Goal: Task Accomplishment & Management: Manage account settings

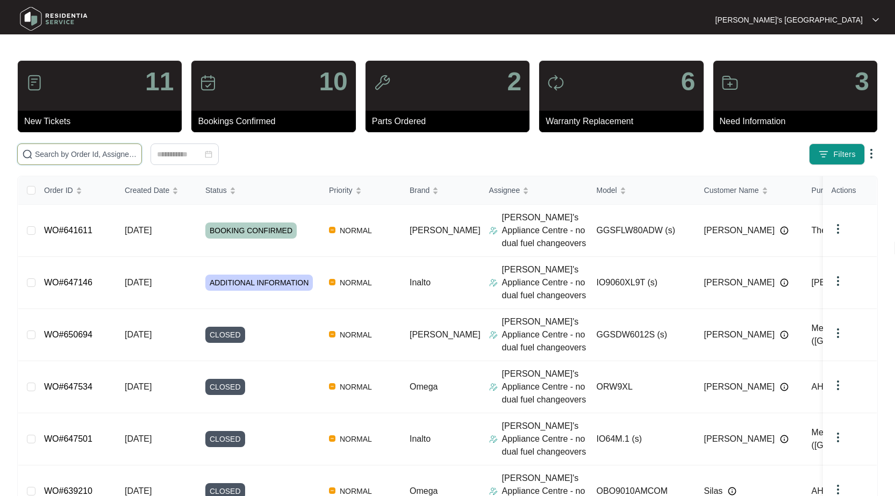
click at [124, 151] on input "text" at bounding box center [86, 154] width 102 height 12
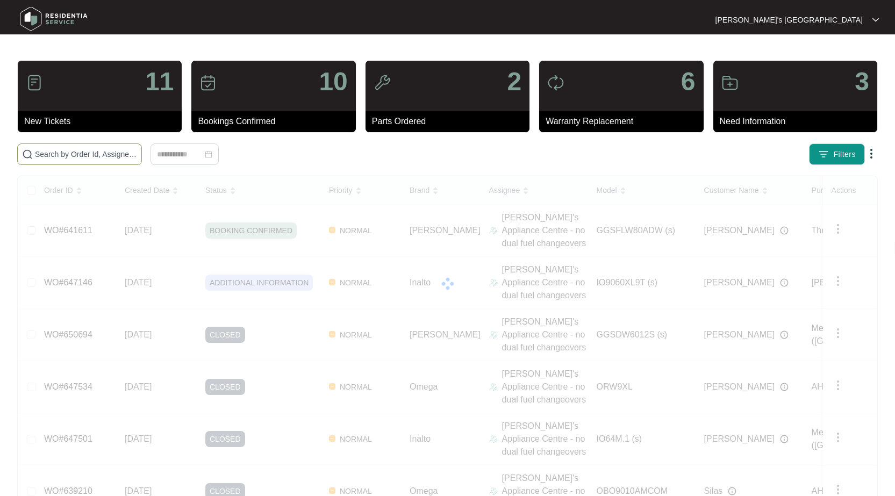
paste input "650060"
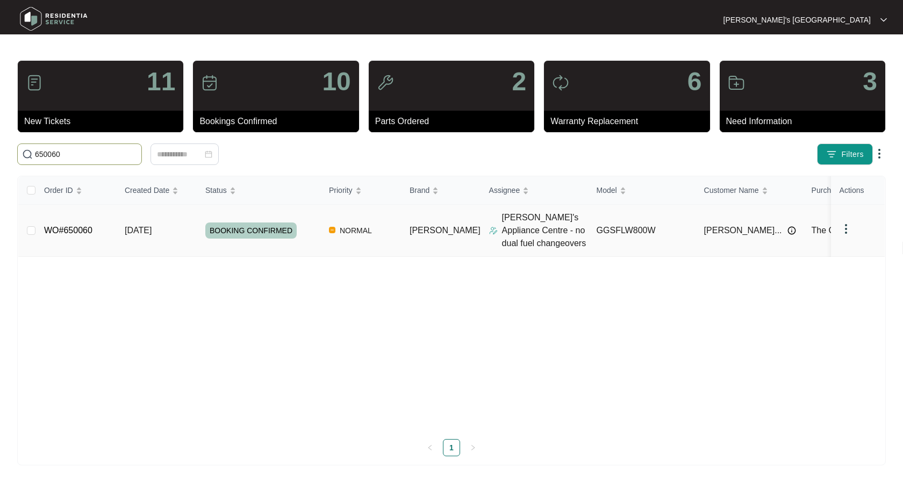
type input "650060"
click at [78, 230] on link "WO#650060" at bounding box center [68, 230] width 48 height 9
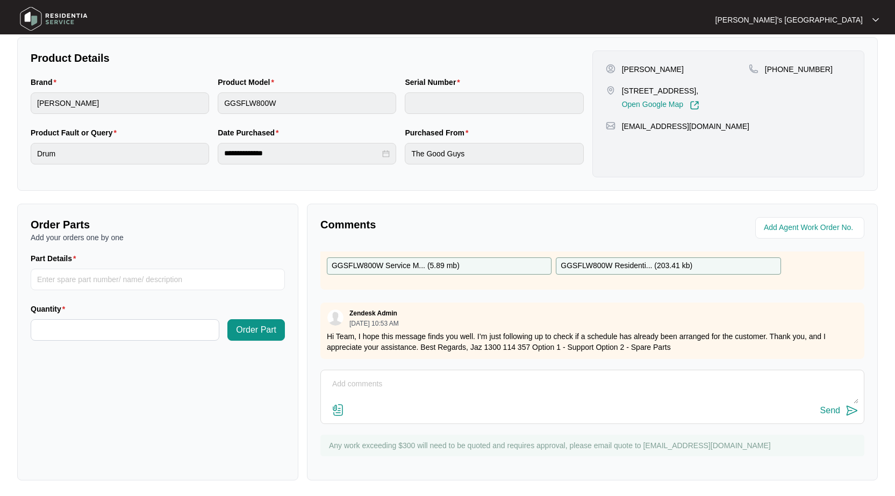
scroll to position [108, 0]
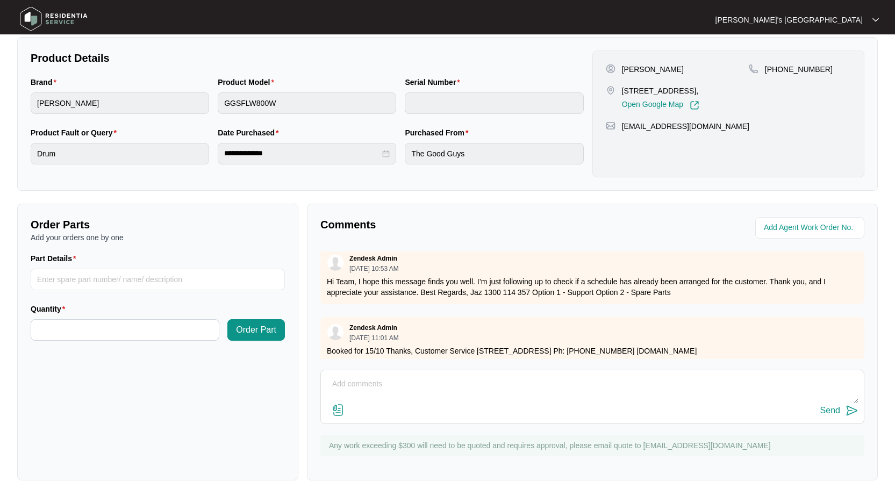
click at [564, 406] on div "Send" at bounding box center [592, 411] width 532 height 15
click at [576, 393] on textarea at bounding box center [592, 390] width 532 height 28
paste textarea "[PERSON_NAME] washer Drum bearing has failed Requires new inner drum and bearin…"
type textarea "[PERSON_NAME] washer Drum bearing has failed Requires new inner drum and bearin…"
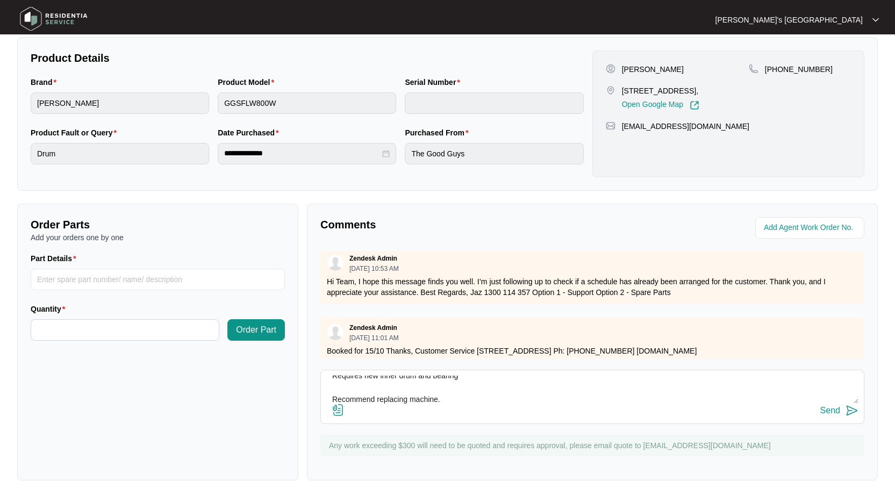
click at [848, 414] on img at bounding box center [852, 410] width 13 height 13
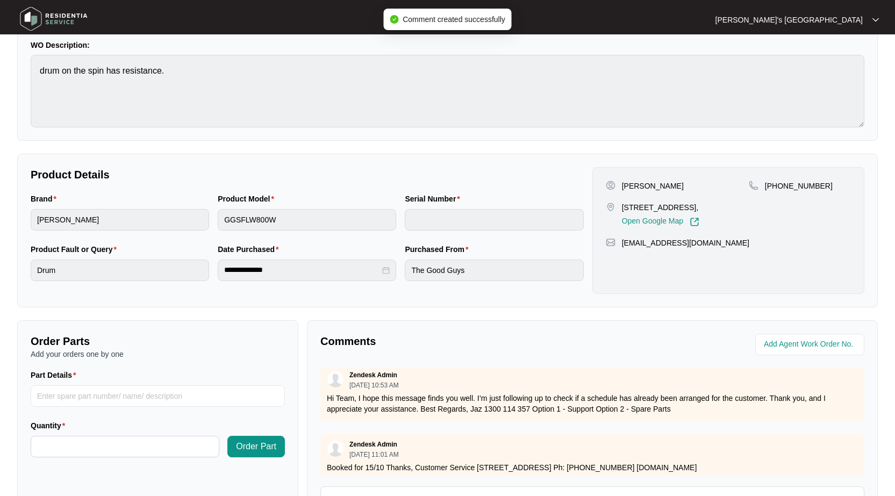
scroll to position [0, 0]
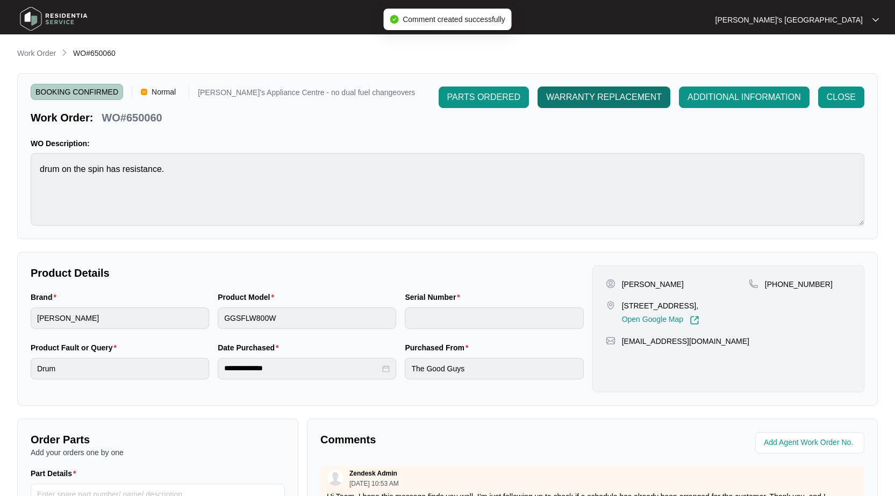
click at [594, 97] on span "WARRANTY REPLACEMENT" at bounding box center [604, 97] width 116 height 13
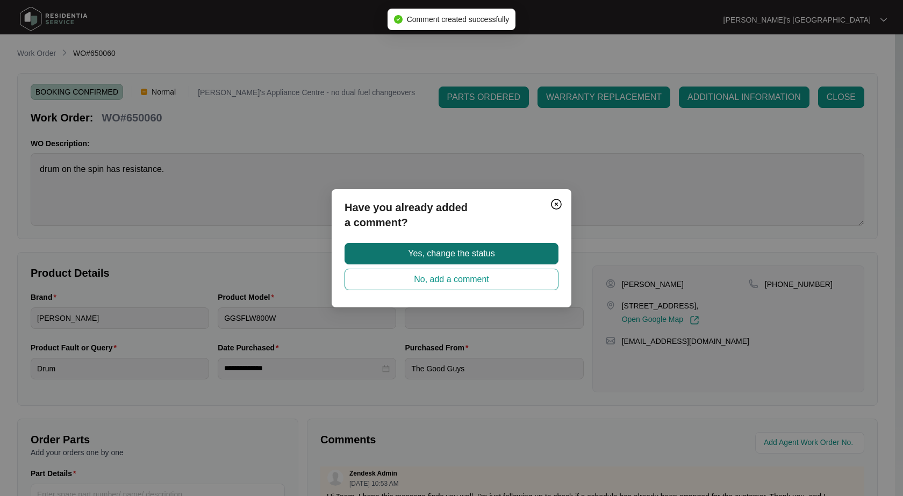
click at [478, 253] on span "Yes, change the status" at bounding box center [451, 253] width 87 height 13
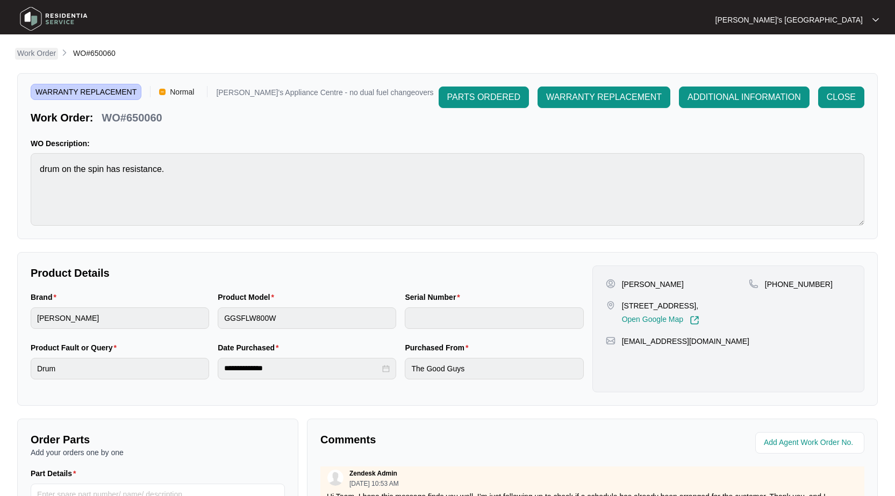
click at [26, 55] on p "Work Order" at bounding box center [36, 53] width 39 height 11
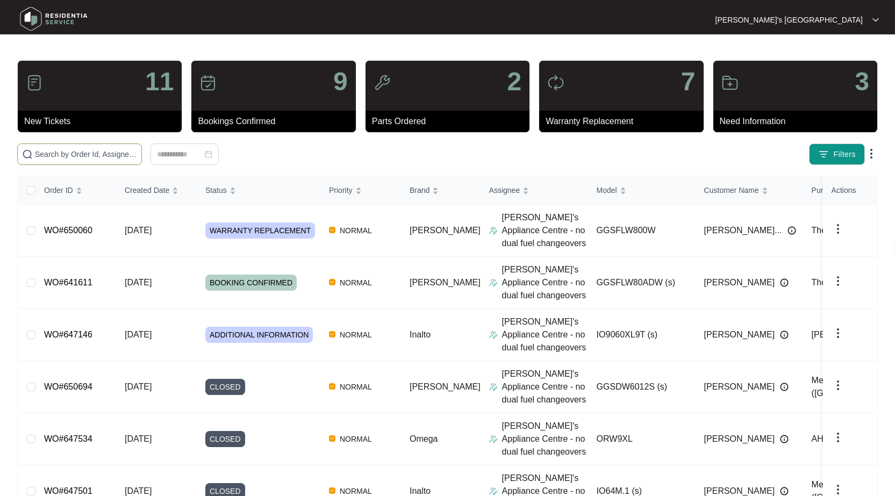
click at [96, 159] on input "text" at bounding box center [86, 154] width 102 height 12
type input "5"
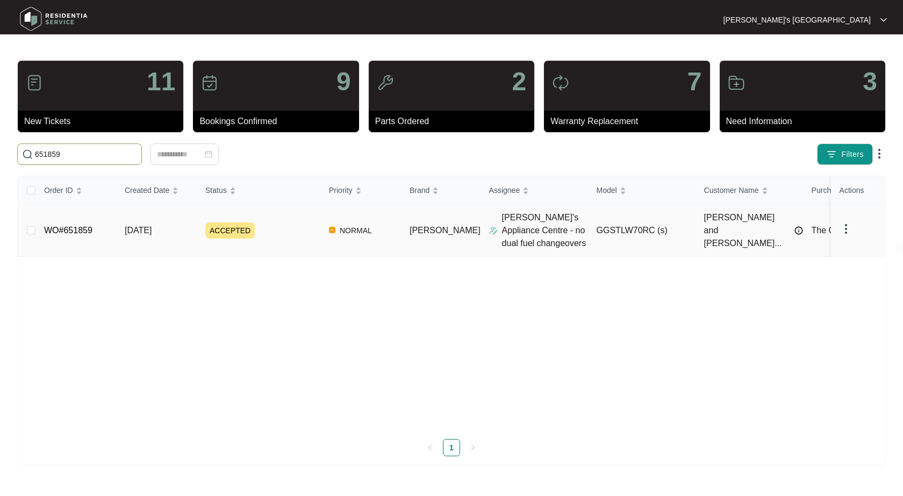
type input "651859"
click at [63, 231] on link "WO#651859" at bounding box center [68, 230] width 48 height 9
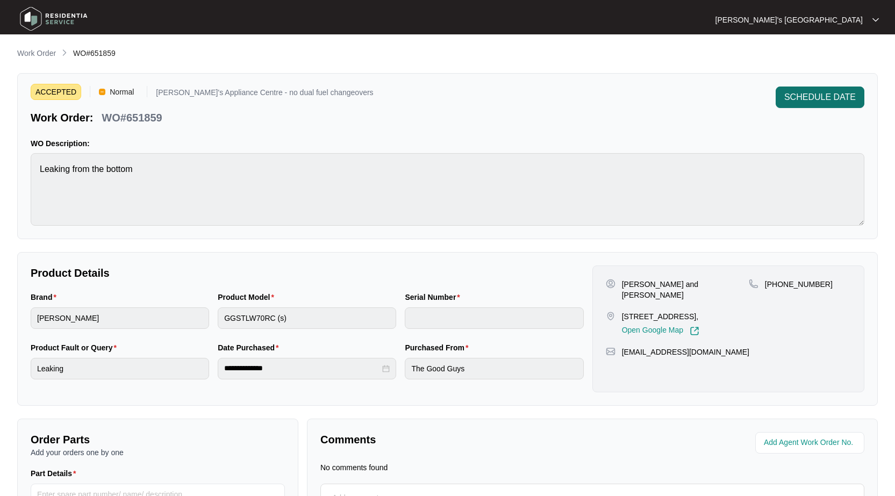
click at [822, 104] on button "SCHEDULE DATE" at bounding box center [820, 98] width 89 height 22
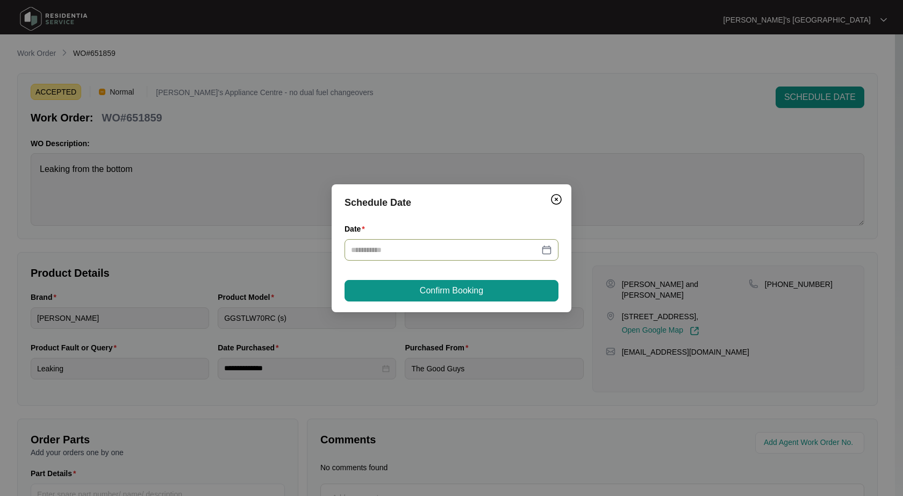
click at [549, 246] on div at bounding box center [451, 250] width 201 height 12
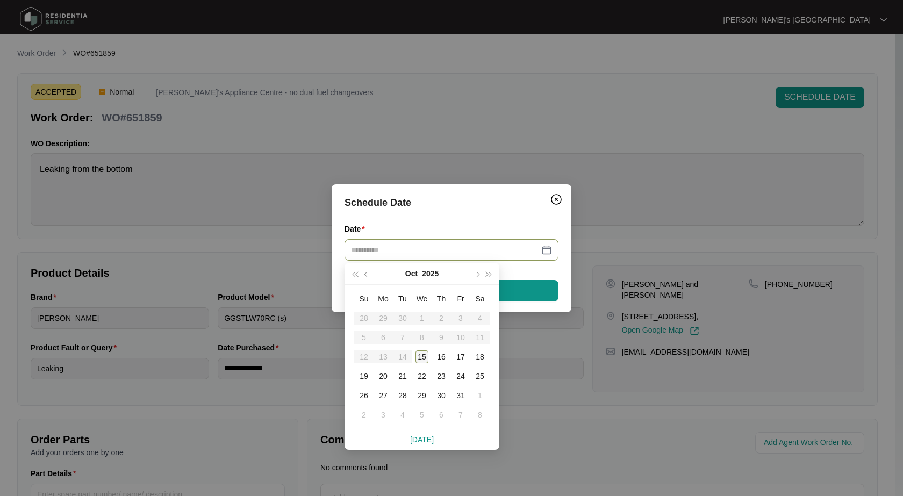
type input "**********"
click at [421, 358] on div "15" at bounding box center [422, 357] width 13 height 13
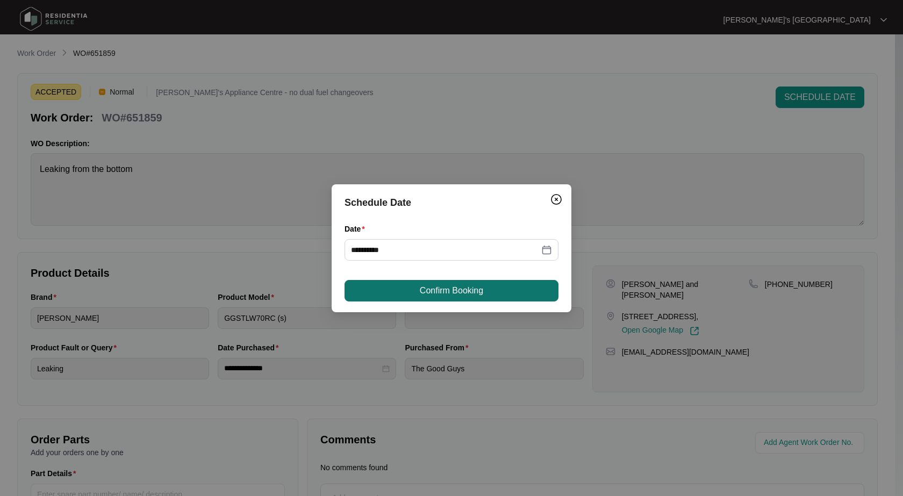
click at [466, 292] on span "Confirm Booking" at bounding box center [451, 290] width 63 height 13
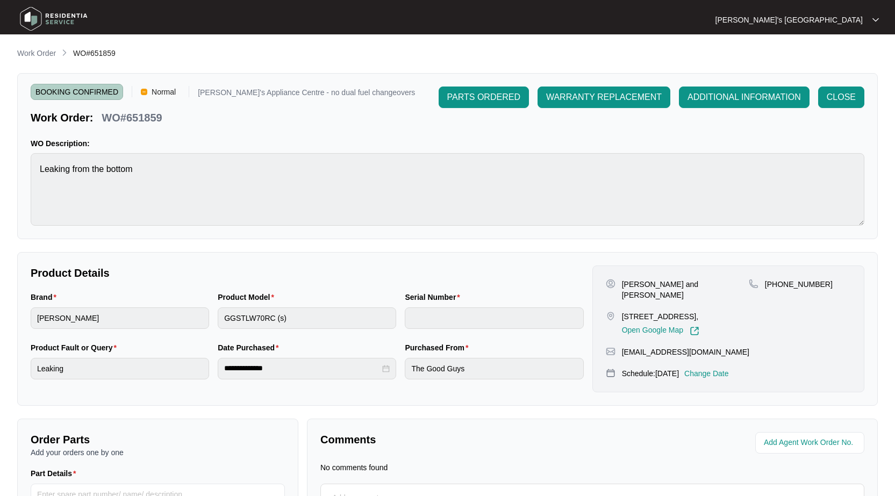
scroll to position [116, 0]
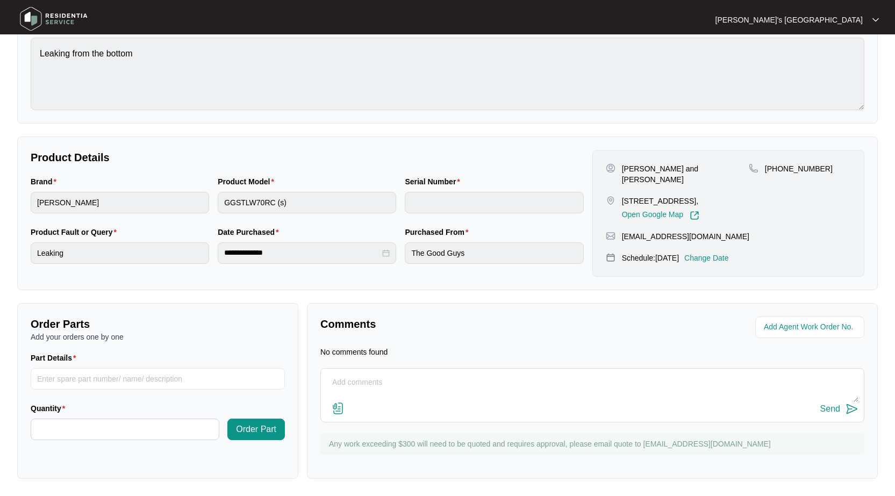
click at [571, 388] on textarea at bounding box center [592, 388] width 532 height 28
paste textarea "Intermittent large leaks. Customer says it is leaking every couple cycles. Ran …"
type textarea "Intermittent large leaks. Customer says it is leaking every couple cycles. Ran …"
click at [838, 408] on div "Send" at bounding box center [831, 409] width 20 height 10
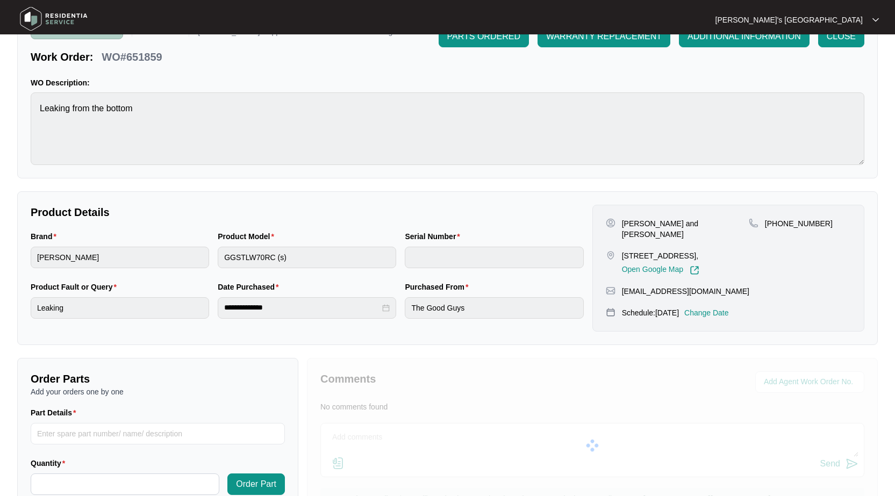
scroll to position [0, 0]
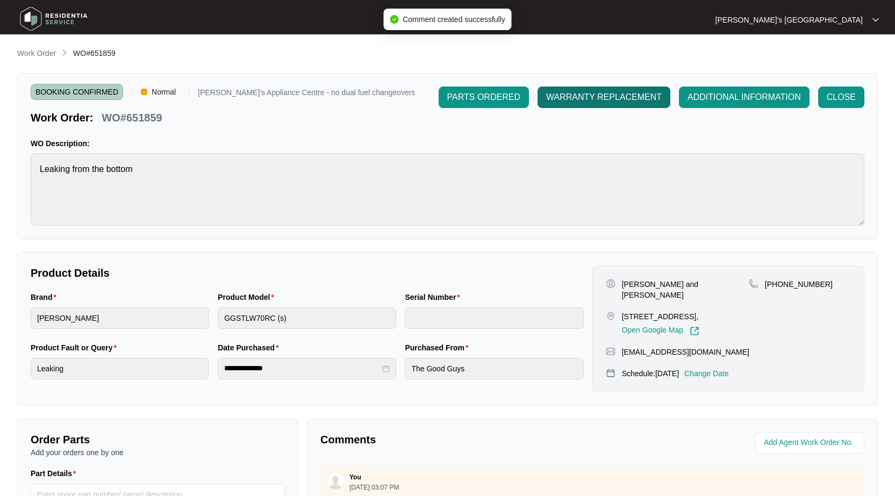
click at [588, 92] on span "WARRANTY REPLACEMENT" at bounding box center [604, 97] width 116 height 13
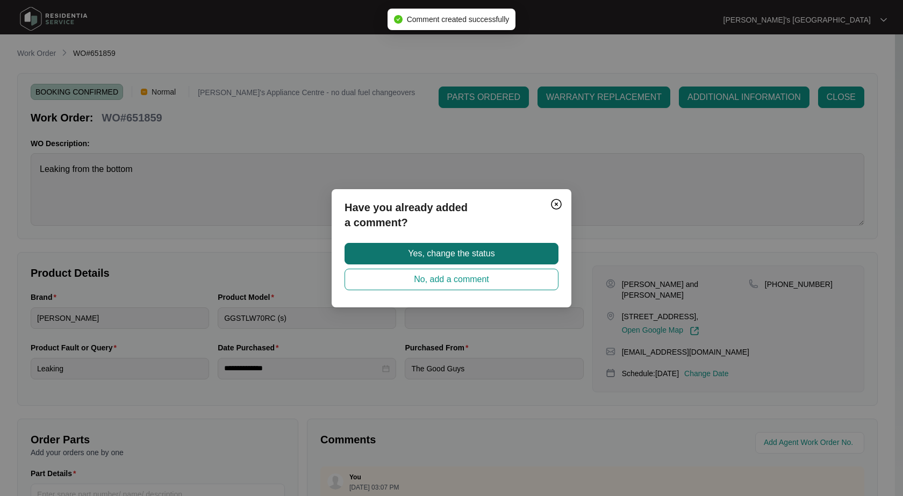
click at [513, 250] on button "Yes, change the status" at bounding box center [452, 254] width 214 height 22
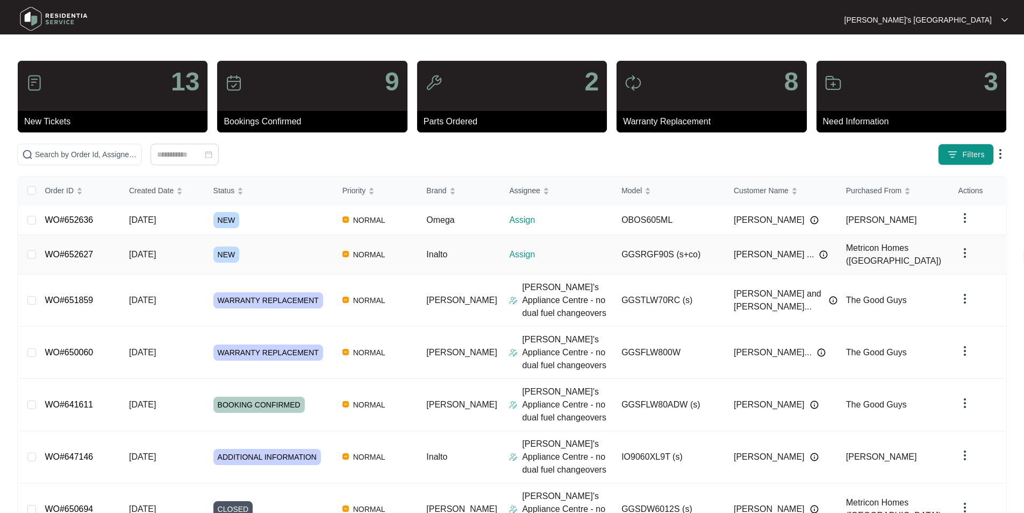
click at [67, 250] on link "WO#652627" at bounding box center [69, 254] width 48 height 9
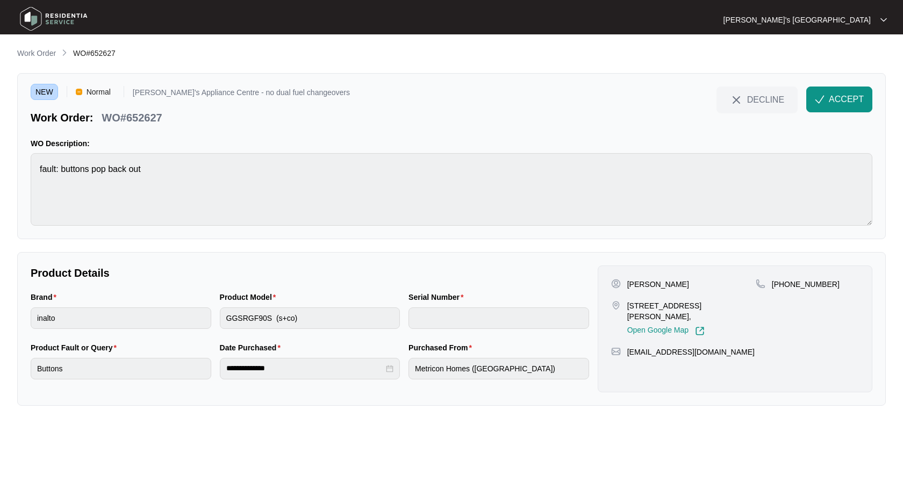
click at [628, 306] on div "14 EUCALYPT STREET, ARMSTRONG CREEK, VIC, 3217, Open Google Map" at bounding box center [683, 318] width 145 height 35
drag, startPoint x: 628, startPoint y: 306, endPoint x: 700, endPoint y: 289, distance: 74.0
click at [671, 302] on p "14 EUCALYPT STREET, ARMSTRONG CREEK, VIC, 3217," at bounding box center [692, 312] width 129 height 22
copy p "14 EUCALYP"
click at [689, 287] on p "Patience Wanja Ngugi" at bounding box center [659, 284] width 62 height 11
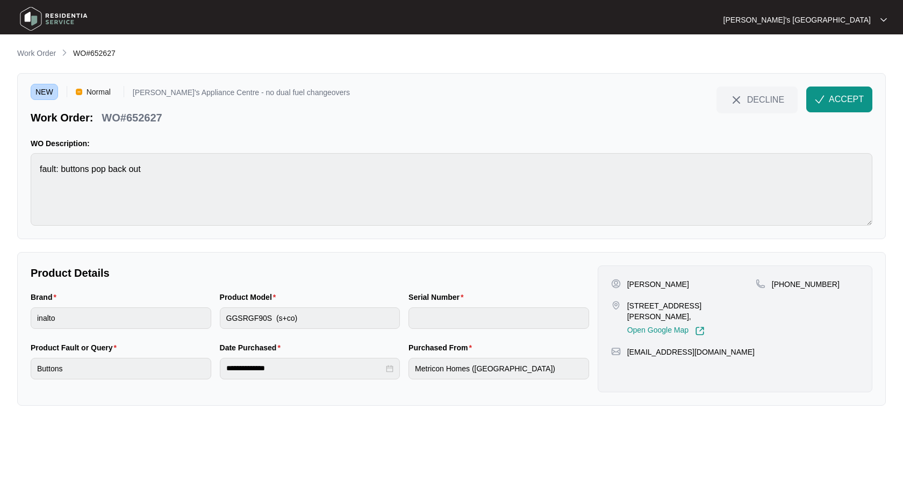
click at [689, 287] on p "Patience Wanja Ngugi" at bounding box center [659, 284] width 62 height 11
copy p "Patience Wanja Ngugi"
click at [800, 288] on p "+61422400691" at bounding box center [806, 284] width 68 height 11
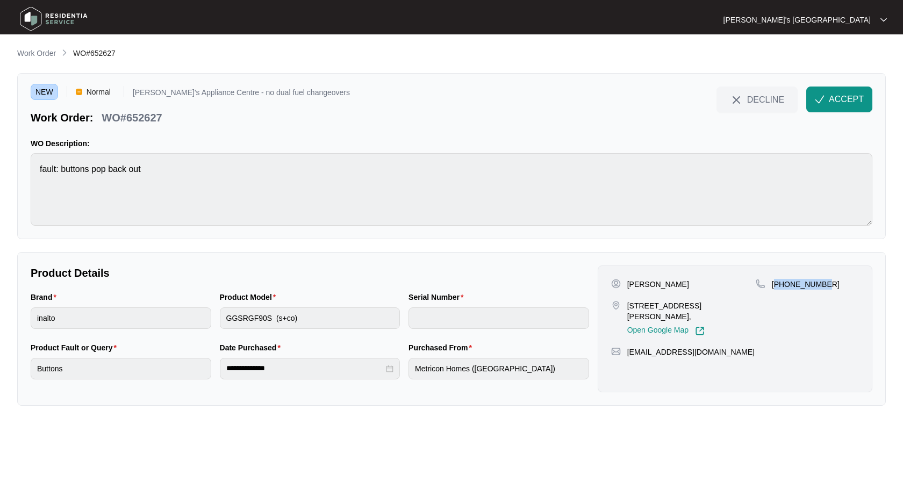
copy p "61422400691"
click at [689, 283] on p "Patience Wanja Ngugi" at bounding box center [659, 284] width 62 height 11
copy p "Ngugi"
click at [138, 117] on p "WO#652627" at bounding box center [132, 117] width 60 height 15
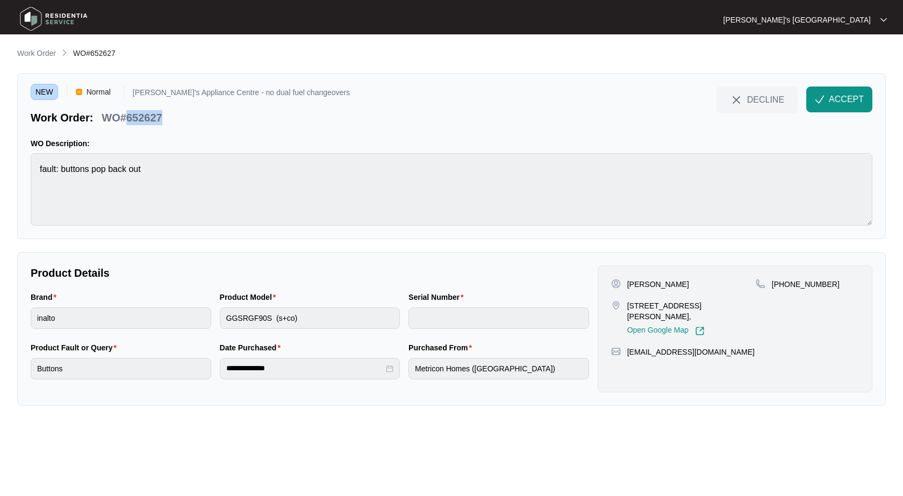
click at [138, 117] on p "WO#652627" at bounding box center [132, 117] width 60 height 15
copy p "652627"
drag, startPoint x: 836, startPoint y: 96, endPoint x: 818, endPoint y: 99, distance: 18.0
click at [836, 96] on span "ACCEPT" at bounding box center [846, 99] width 35 height 13
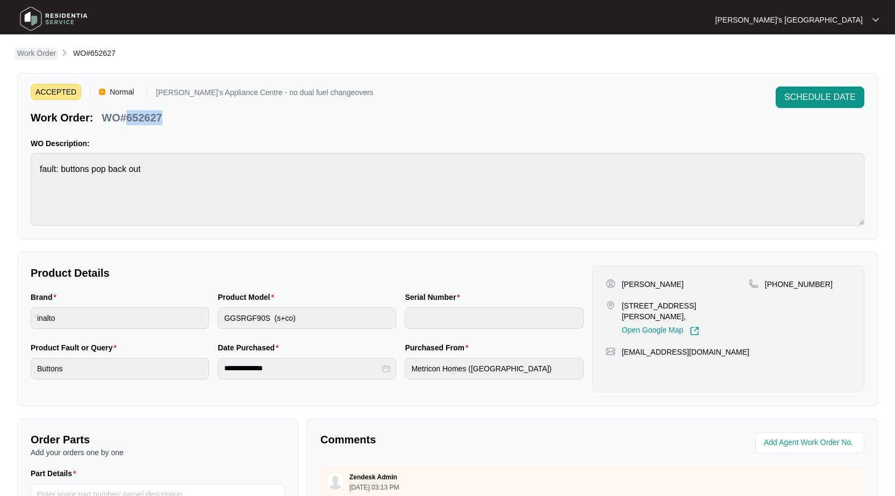
click at [36, 56] on p "Work Order" at bounding box center [36, 53] width 39 height 11
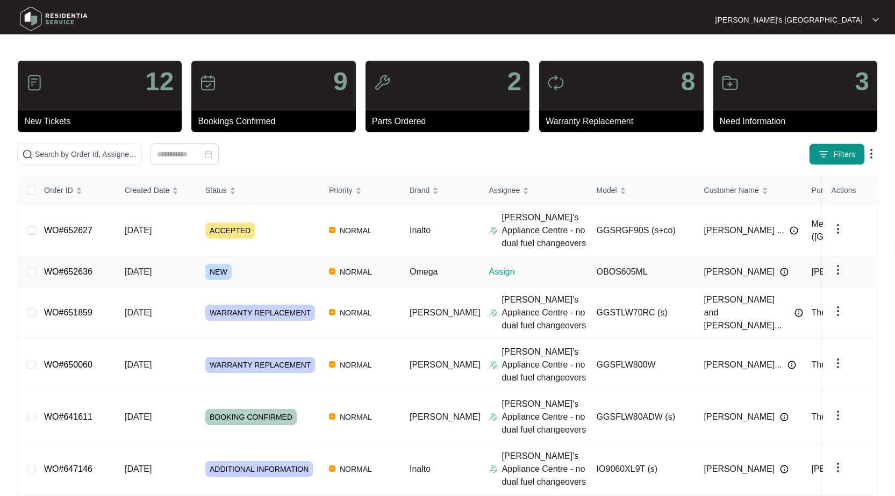
click at [59, 272] on link "WO#652636" at bounding box center [68, 271] width 48 height 9
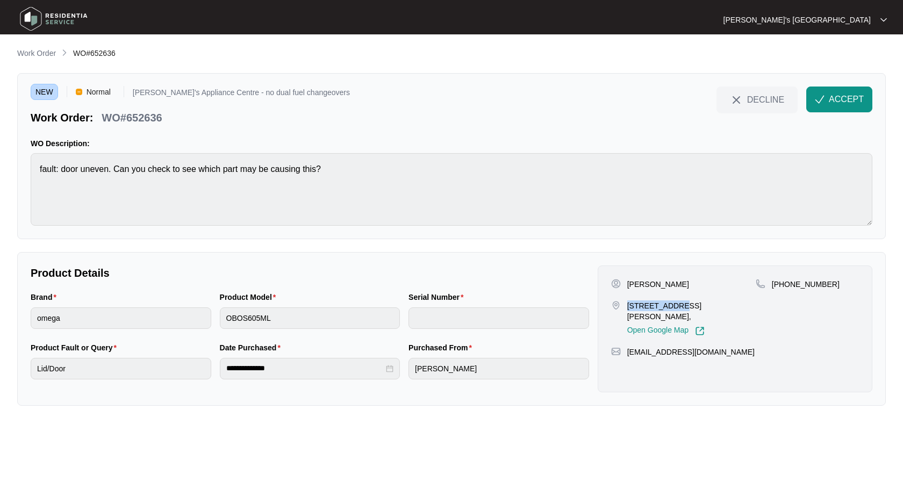
drag, startPoint x: 627, startPoint y: 305, endPoint x: 679, endPoint y: 305, distance: 52.2
click at [679, 305] on p "29 Sparrowhawk Avenue Lara Victoria 3212," at bounding box center [692, 312] width 129 height 22
copy p "29 Sparrowhaw"
click at [670, 277] on div "Mitchell Ferris 29 Sparrowhawk Avenue Lara Victoria 3212, Open Google Map +6147…" at bounding box center [735, 329] width 275 height 127
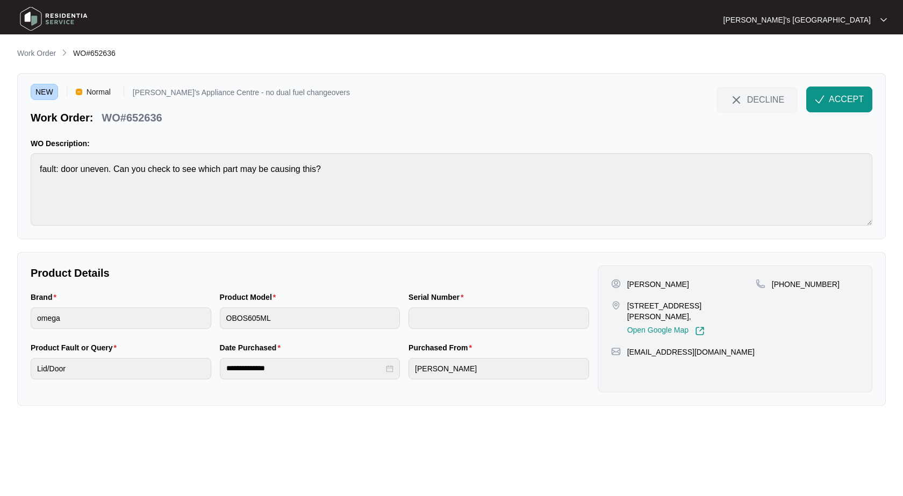
click at [659, 281] on p "Mitchell Ferris" at bounding box center [659, 284] width 62 height 11
click at [803, 284] on p "+61477744425" at bounding box center [806, 284] width 68 height 11
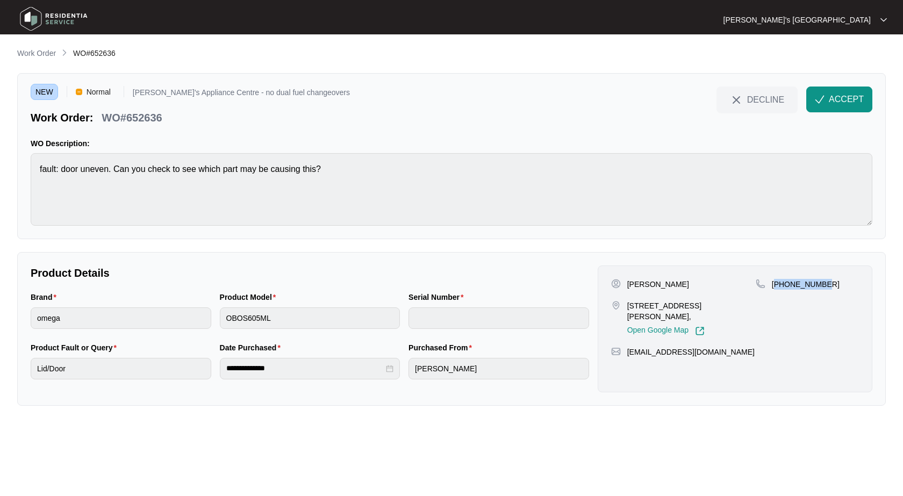
copy p "61477744425"
drag, startPoint x: 628, startPoint y: 308, endPoint x: 698, endPoint y: 307, distance: 69.9
click at [698, 307] on p "29 Sparrowhawk Avenue Lara Victoria 3212," at bounding box center [692, 312] width 129 height 22
copy p "29 Sparrowhawk Ave"
click at [723, 306] on p "29 Sparrowhawk Avenue Lara Victoria 3212," at bounding box center [692, 312] width 129 height 22
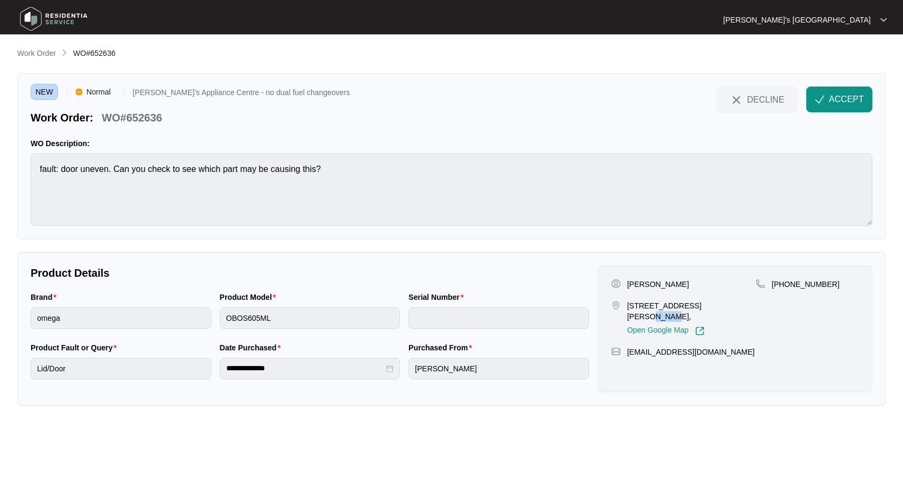
click at [723, 306] on p "29 Sparrowhawk Avenue Lara Victoria 3212," at bounding box center [692, 312] width 129 height 22
copy p "Lara"
click at [659, 281] on p "Mitchell Ferris" at bounding box center [659, 284] width 62 height 11
copy p "Ferris"
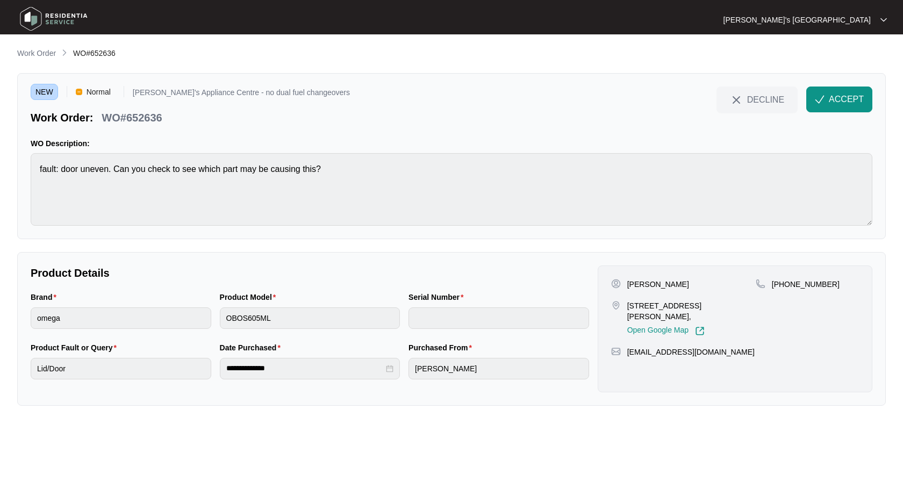
click at [135, 116] on p "WO#652636" at bounding box center [132, 117] width 60 height 15
click at [145, 111] on p "WO#652636" at bounding box center [132, 117] width 60 height 15
drag, startPoint x: 858, startPoint y: 104, endPoint x: 821, endPoint y: 109, distance: 38.0
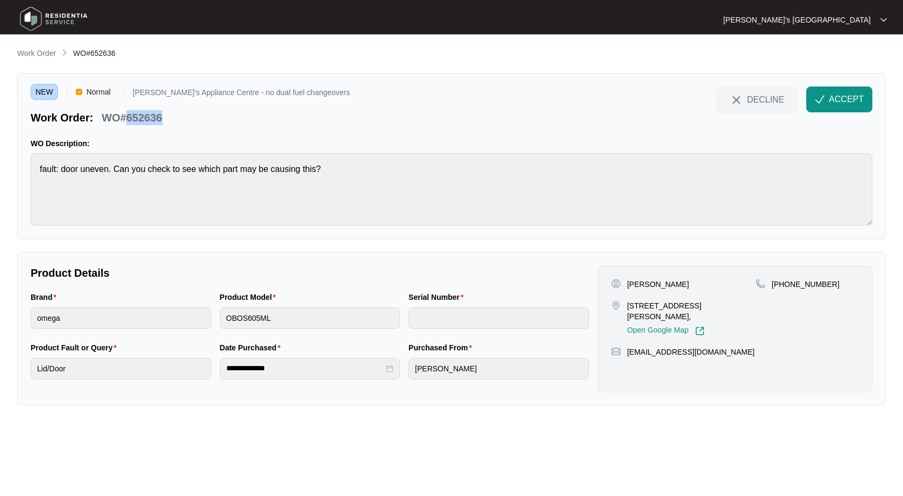
click at [858, 104] on span "ACCEPT" at bounding box center [846, 99] width 35 height 13
